Goal: Check status: Check status

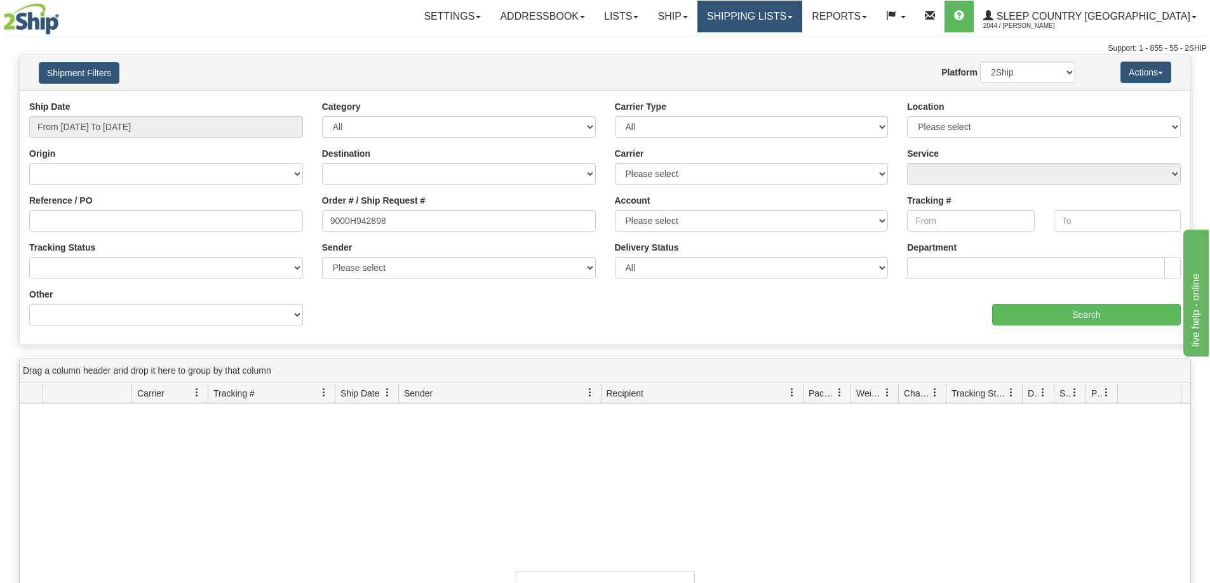
click at [802, 17] on link "Shipping lists" at bounding box center [749, 17] width 105 height 32
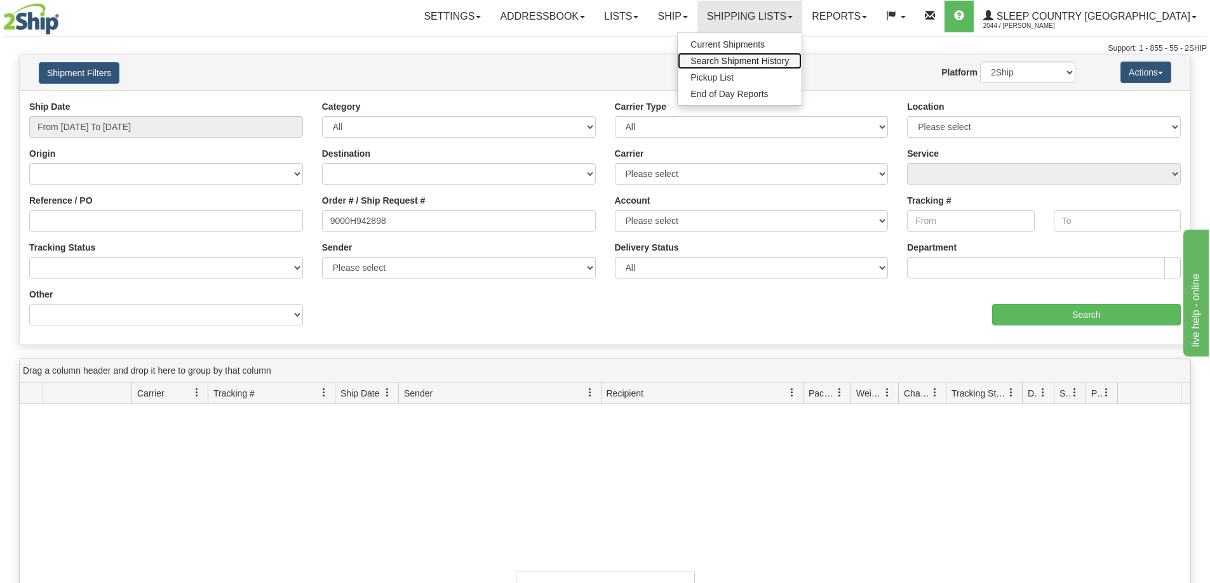
click at [789, 58] on span "Search Shipment History" at bounding box center [739, 61] width 98 height 10
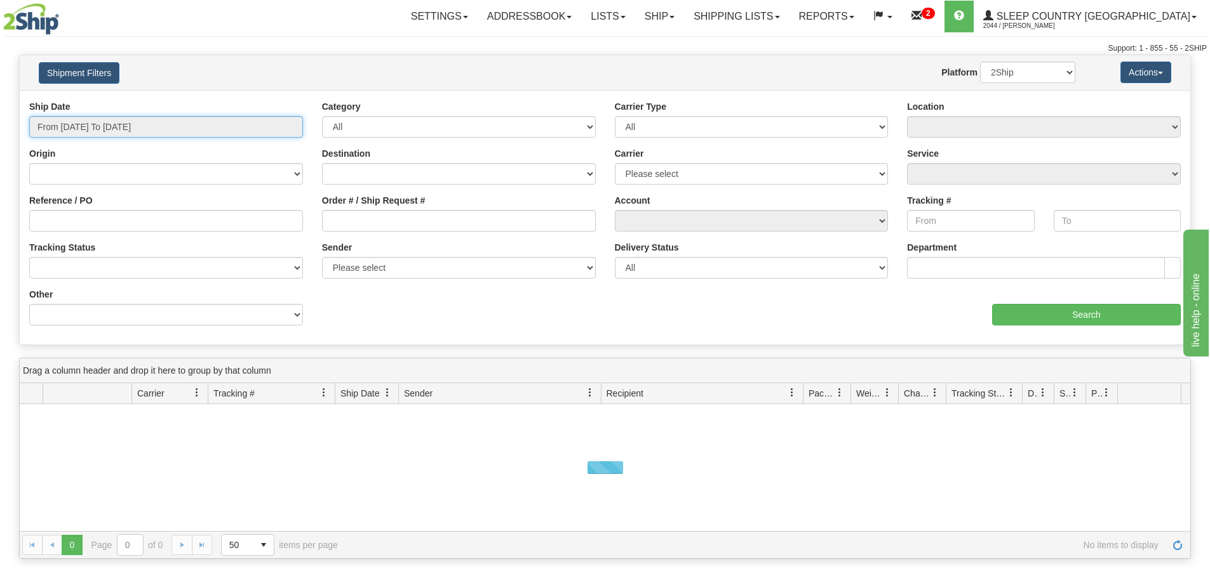
drag, startPoint x: 105, startPoint y: 128, endPoint x: 95, endPoint y: 161, distance: 35.2
click at [102, 128] on input "From [DATE] To [DATE]" at bounding box center [166, 127] width 274 height 22
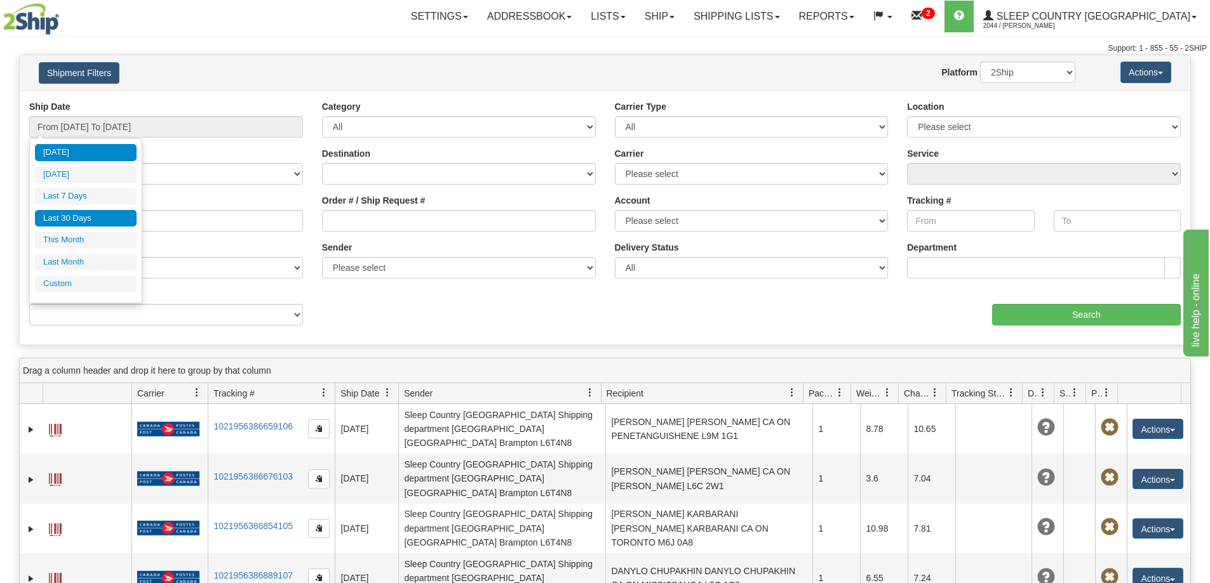
click at [73, 216] on li "Last 30 Days" at bounding box center [86, 218] width 102 height 17
type input "From 07/13/2025 To 08/11/2025"
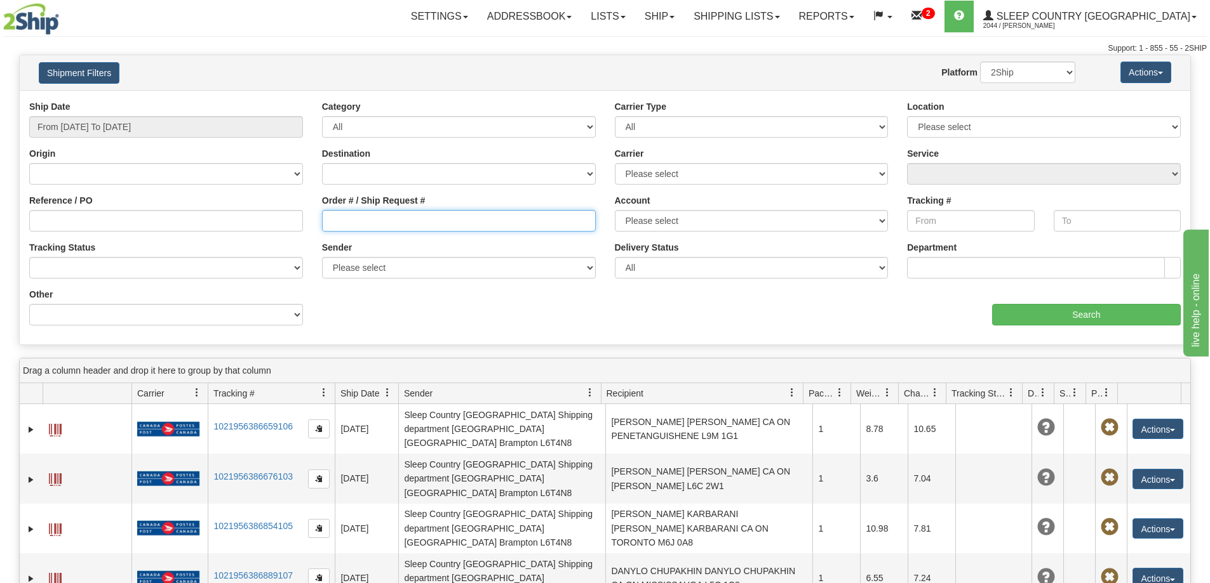
click at [337, 217] on input "Order # / Ship Request #" at bounding box center [459, 221] width 274 height 22
paste input "9002H974061"
type input "9002H974061"
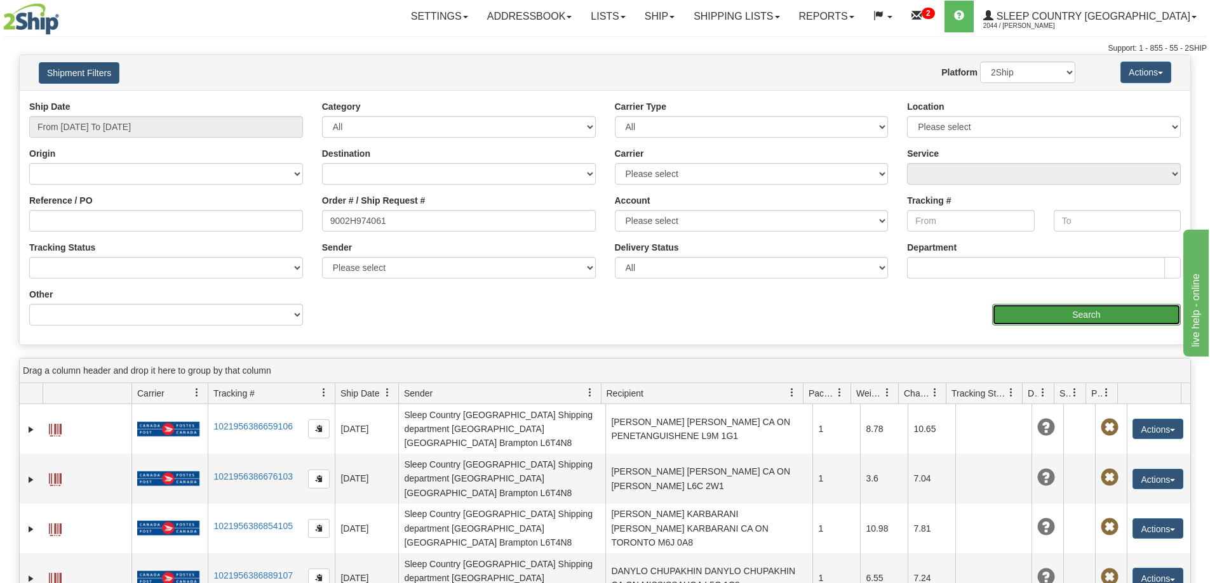
click at [1093, 317] on input "Search" at bounding box center [1086, 315] width 189 height 22
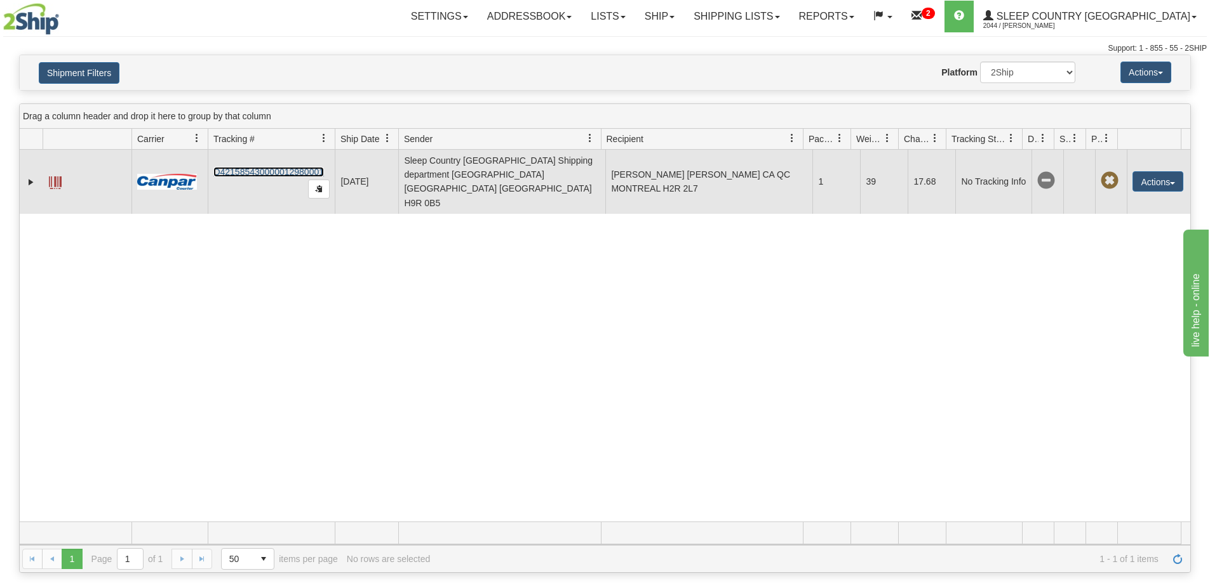
click at [260, 167] on link "D421585430000012980001" at bounding box center [268, 172] width 110 height 10
